Goal: Navigation & Orientation: Find specific page/section

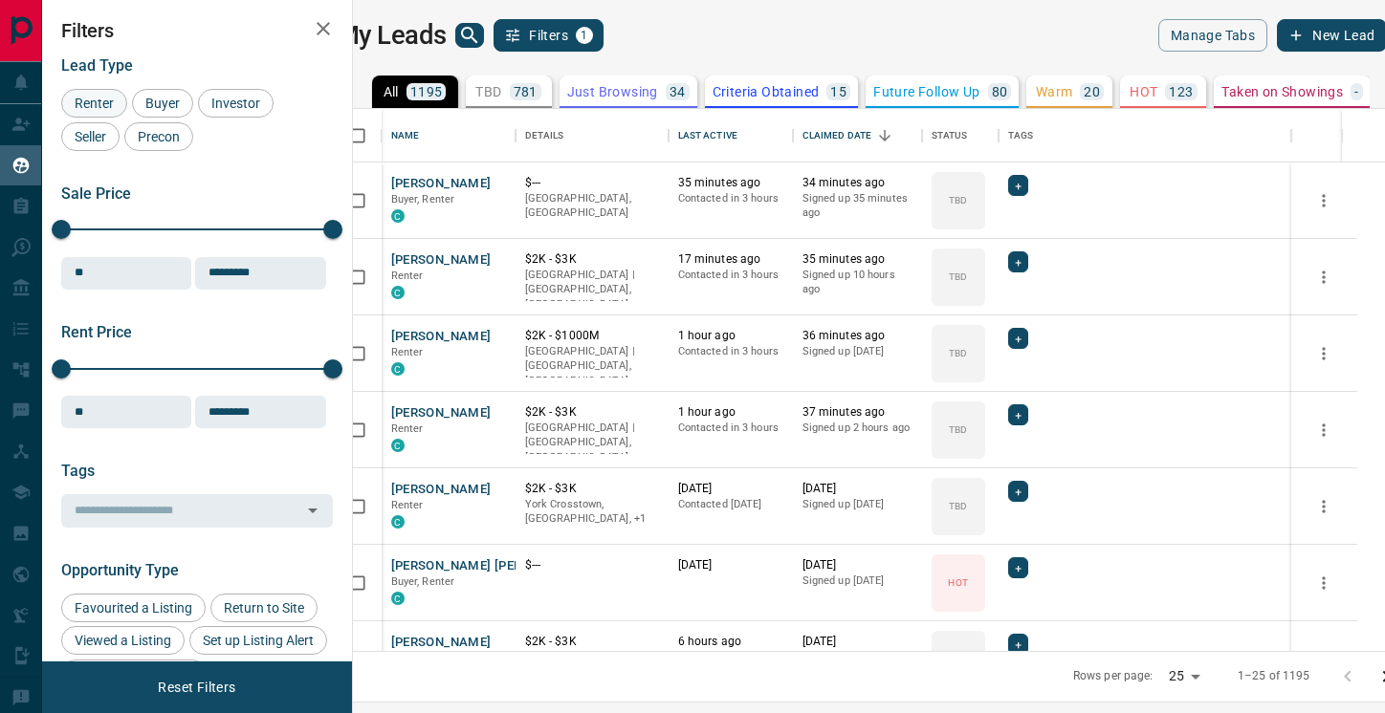
scroll to position [542, 1023]
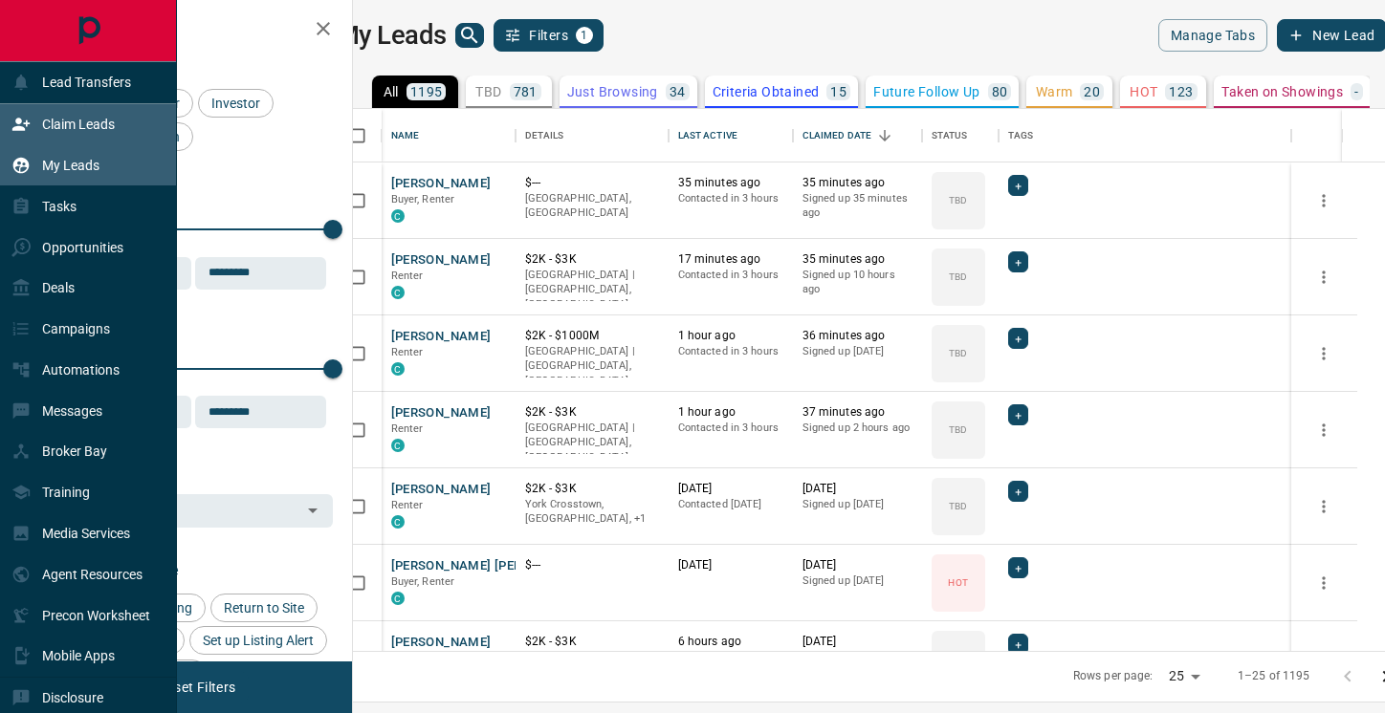
click at [29, 118] on icon at bounding box center [20, 124] width 19 height 19
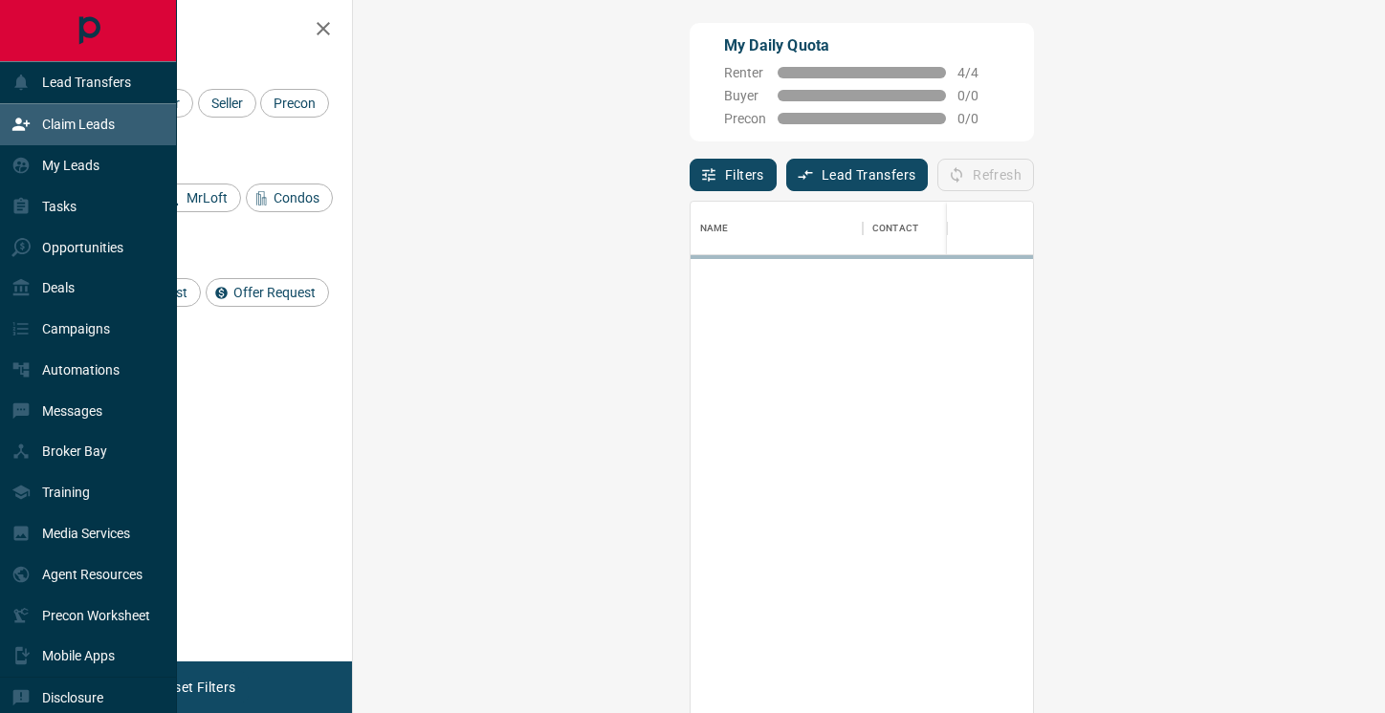
scroll to position [539, 991]
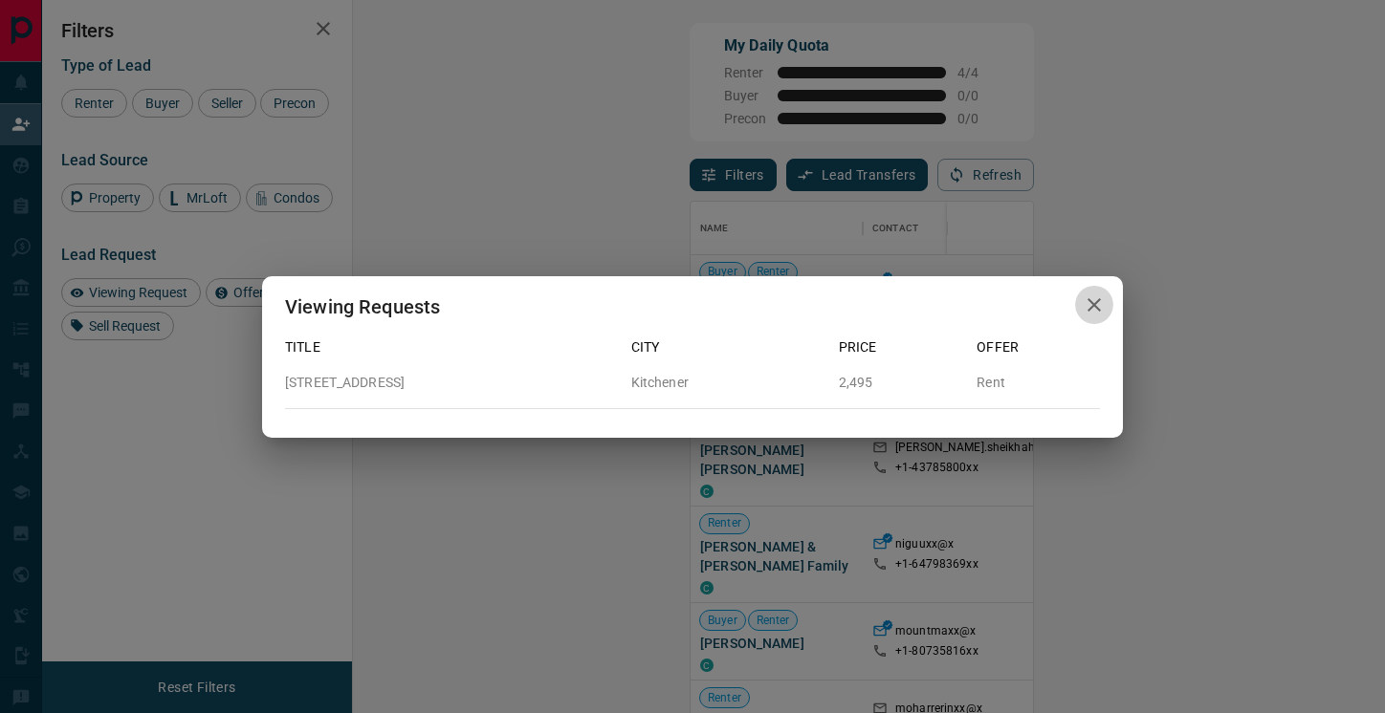
click at [1095, 308] on icon "button" at bounding box center [1094, 305] width 23 height 23
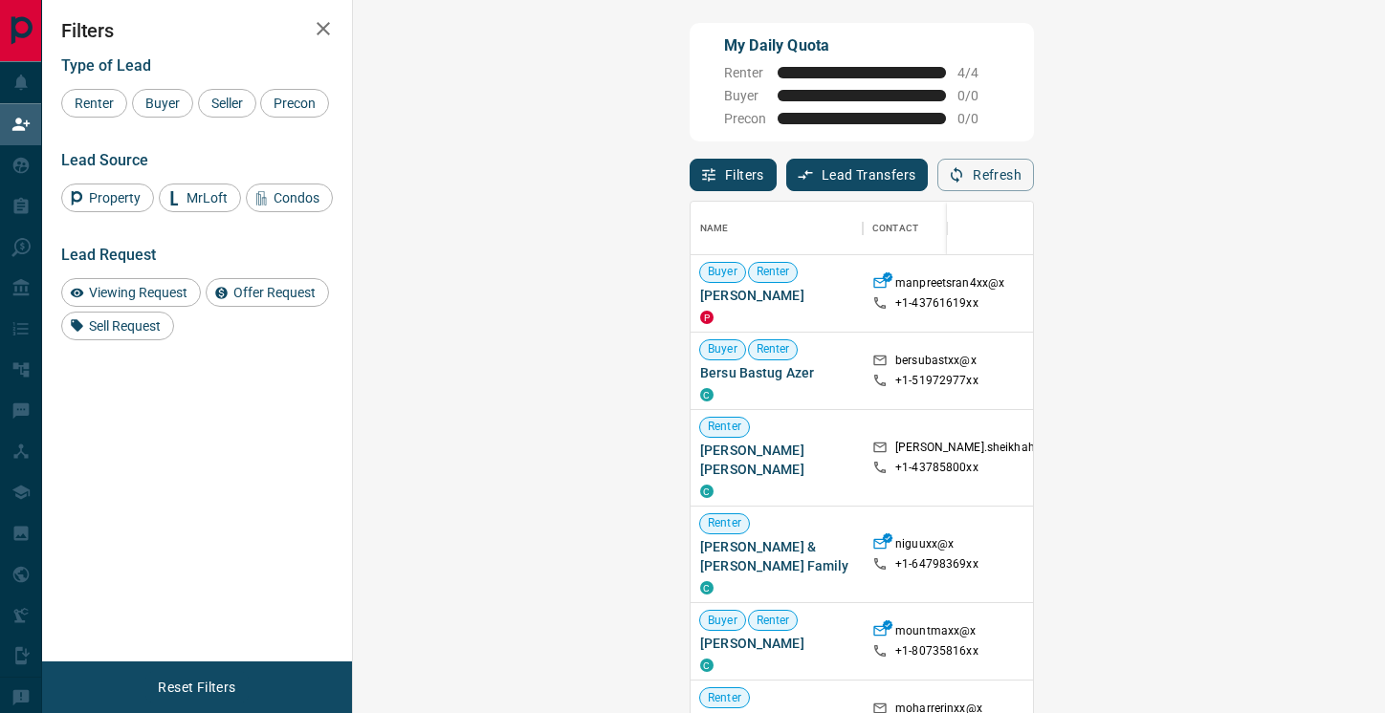
scroll to position [1, 0]
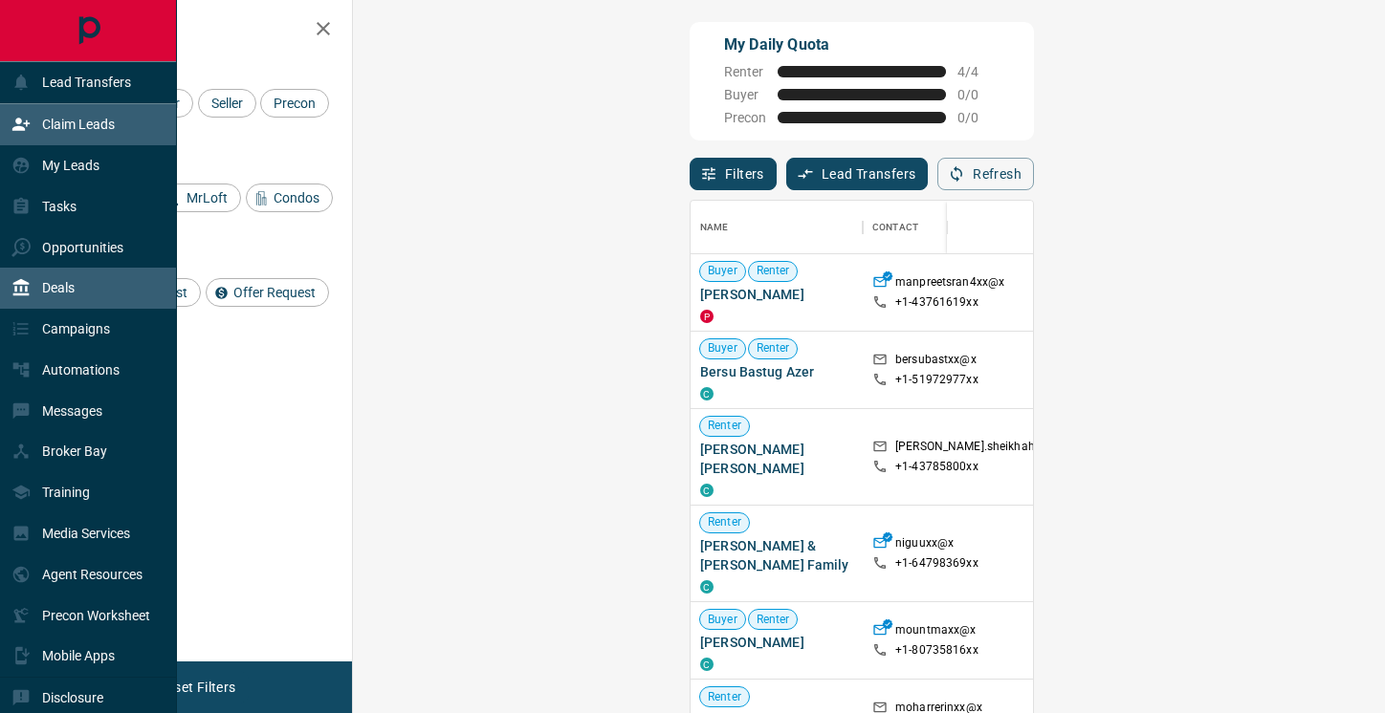
click at [66, 285] on p "Deals" at bounding box center [58, 287] width 33 height 15
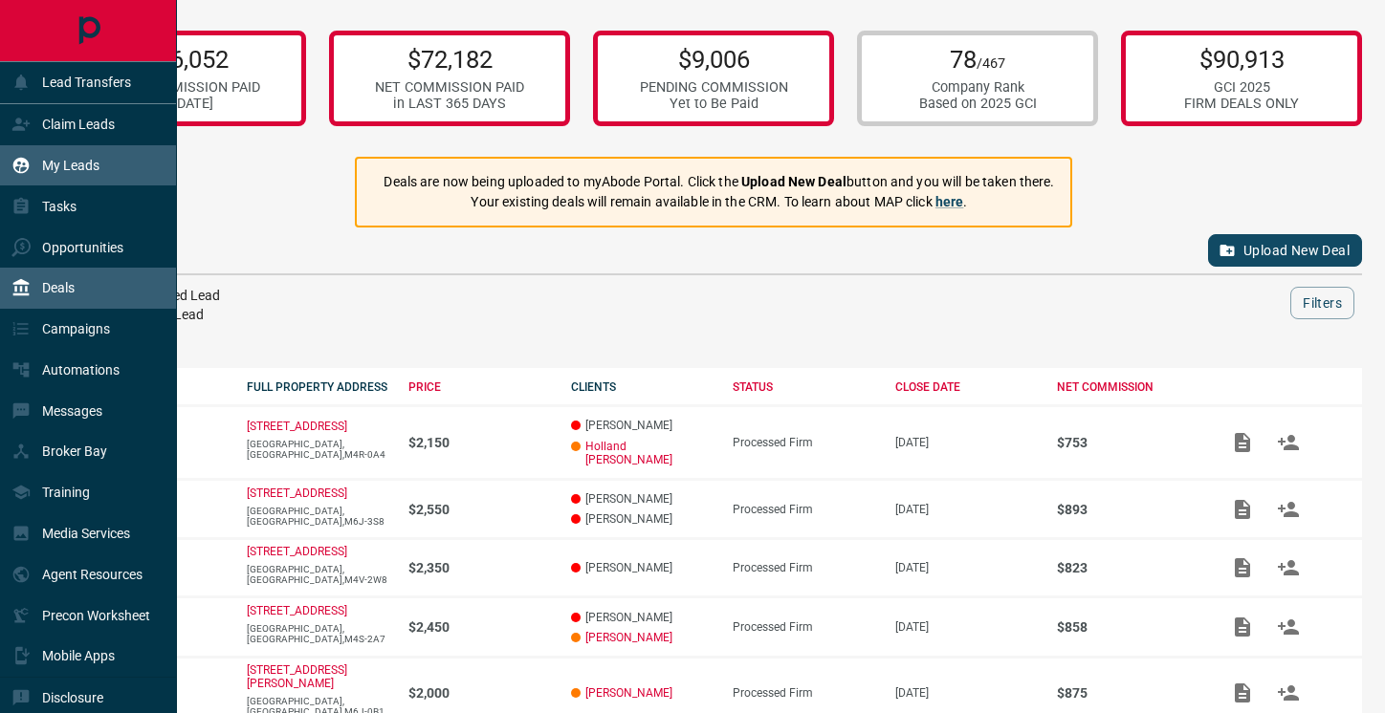
click at [73, 159] on p "My Leads" at bounding box center [70, 165] width 57 height 15
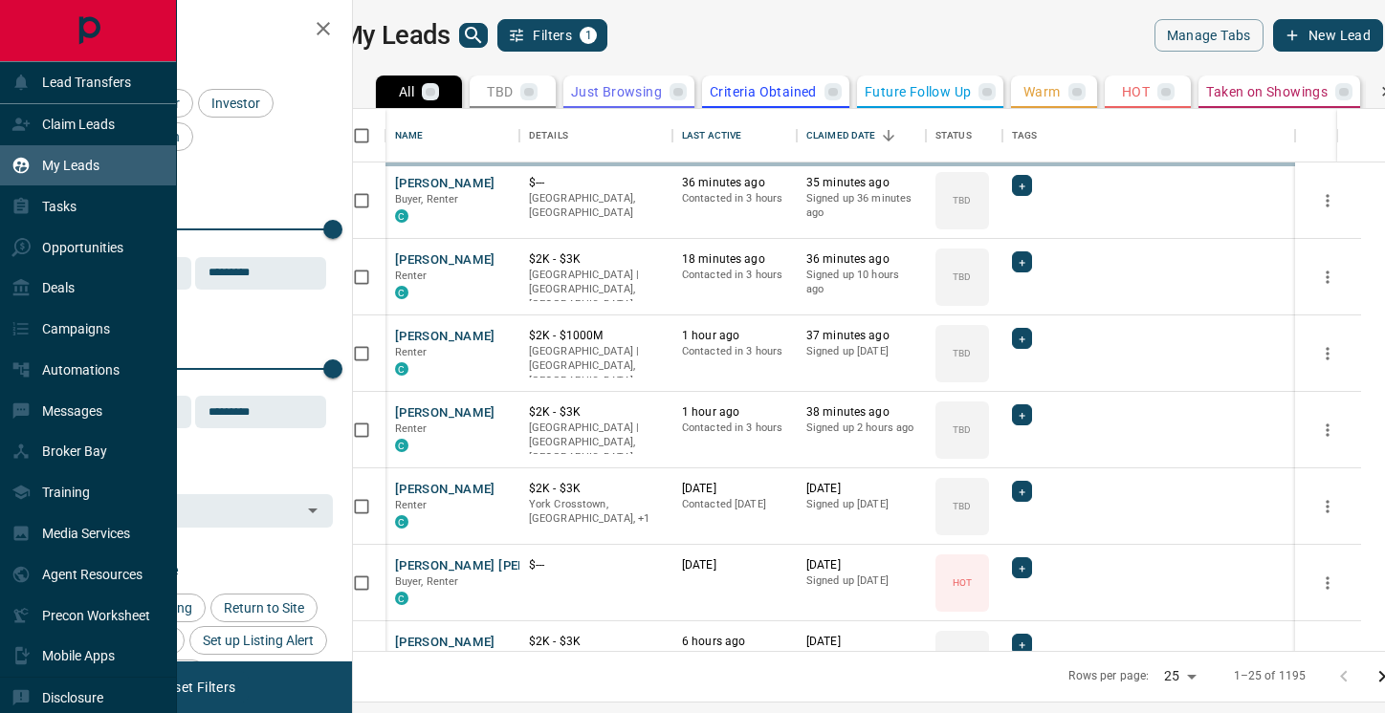
scroll to position [542, 1023]
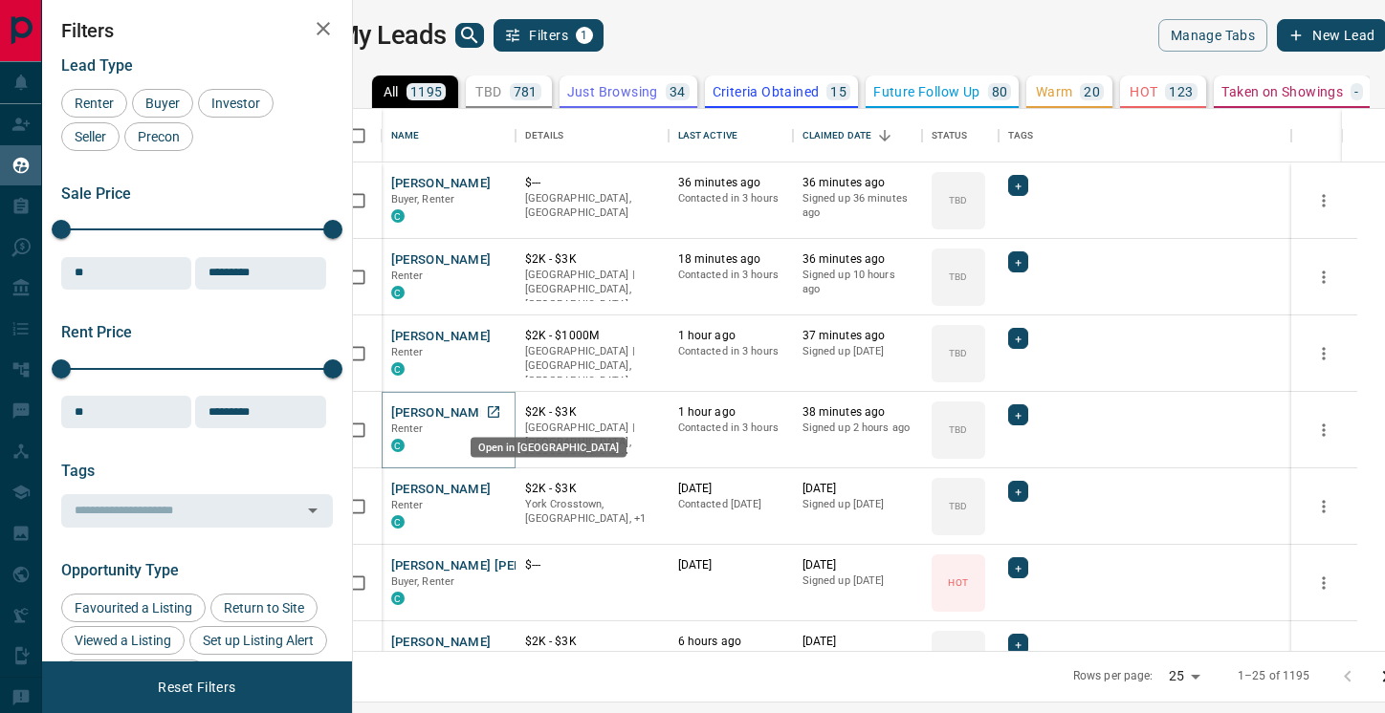
click at [499, 411] on icon "Open in New Tab" at bounding box center [493, 411] width 11 height 11
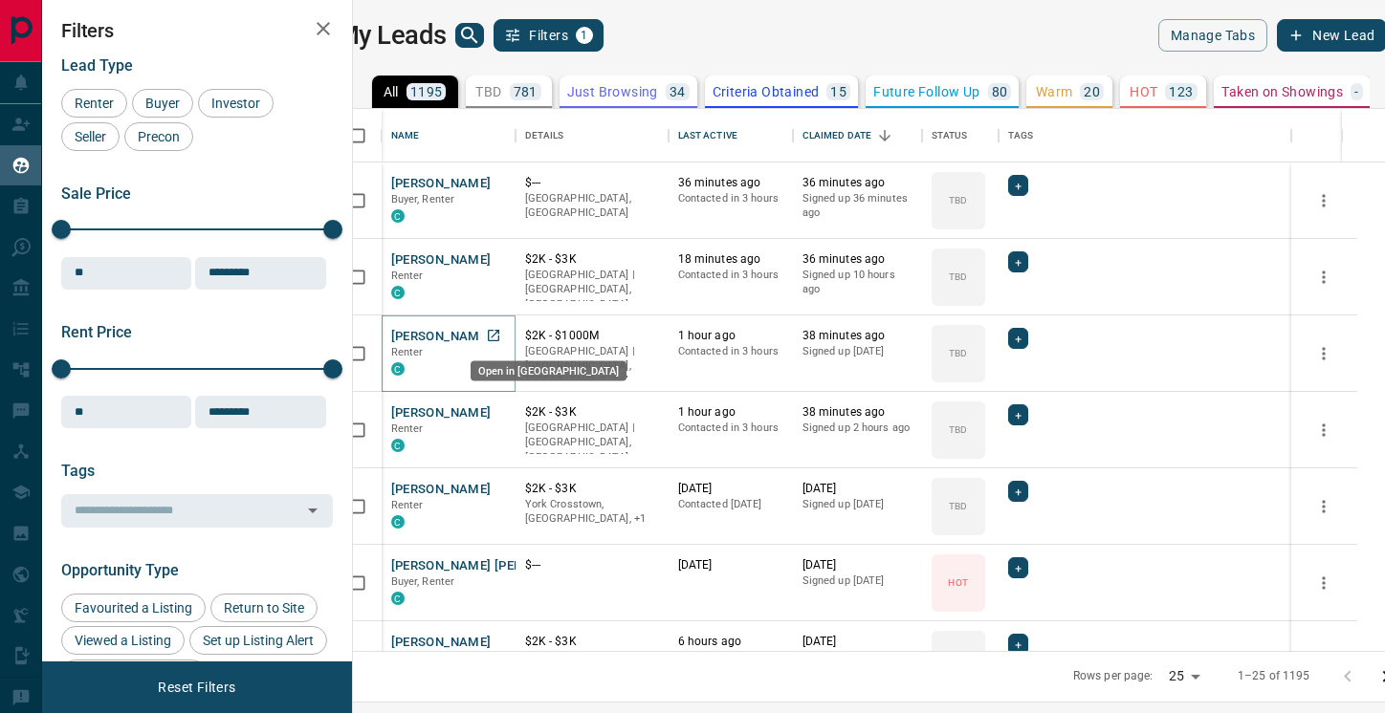
click at [501, 332] on icon "Open in New Tab" at bounding box center [493, 335] width 15 height 15
click at [501, 256] on icon "Open in New Tab" at bounding box center [493, 259] width 15 height 15
click at [501, 185] on icon "Open in New Tab" at bounding box center [493, 182] width 15 height 15
